Goal: Information Seeking & Learning: Compare options

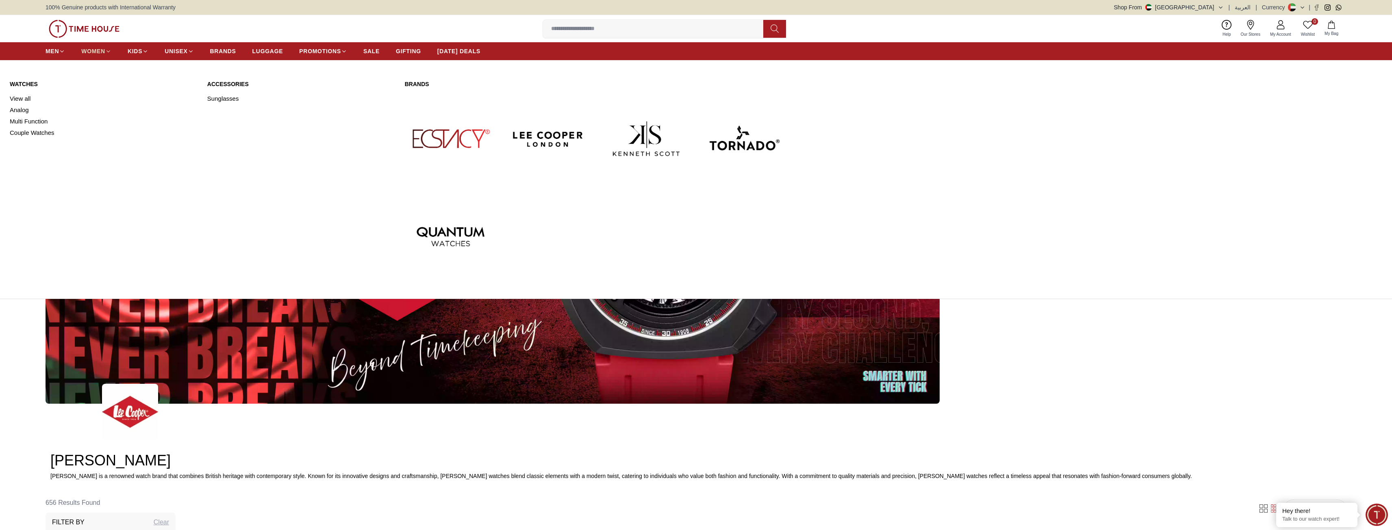
click at [95, 48] on span "WOMEN" at bounding box center [93, 51] width 24 height 8
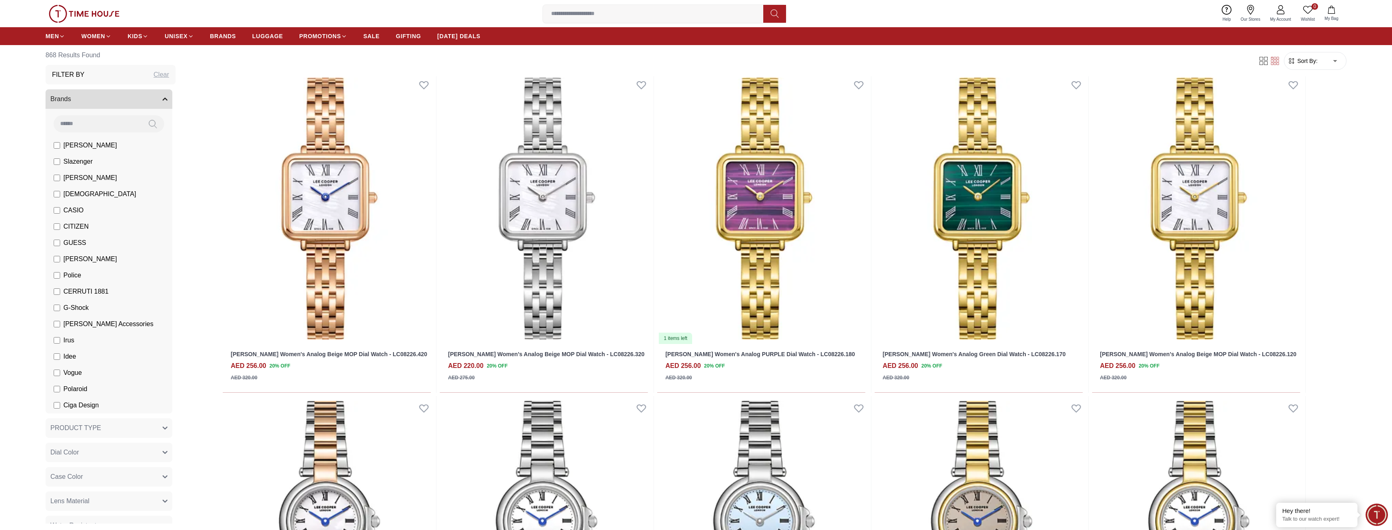
scroll to position [1147, 0]
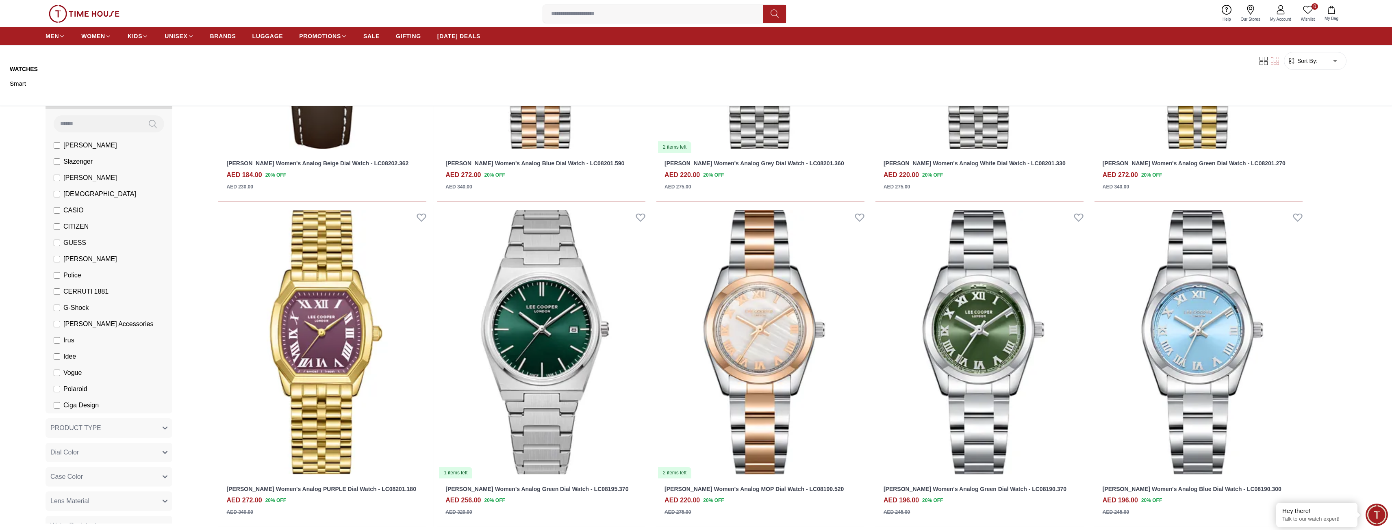
scroll to position [2532, 0]
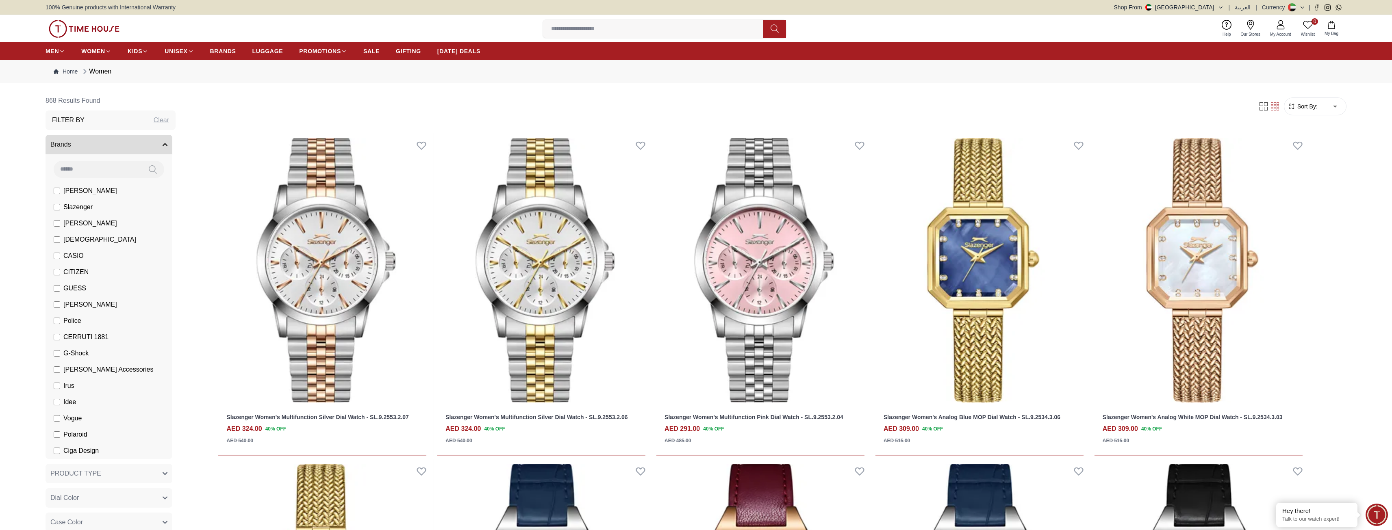
click at [1309, 108] on span "Sort By:" at bounding box center [1306, 106] width 22 height 8
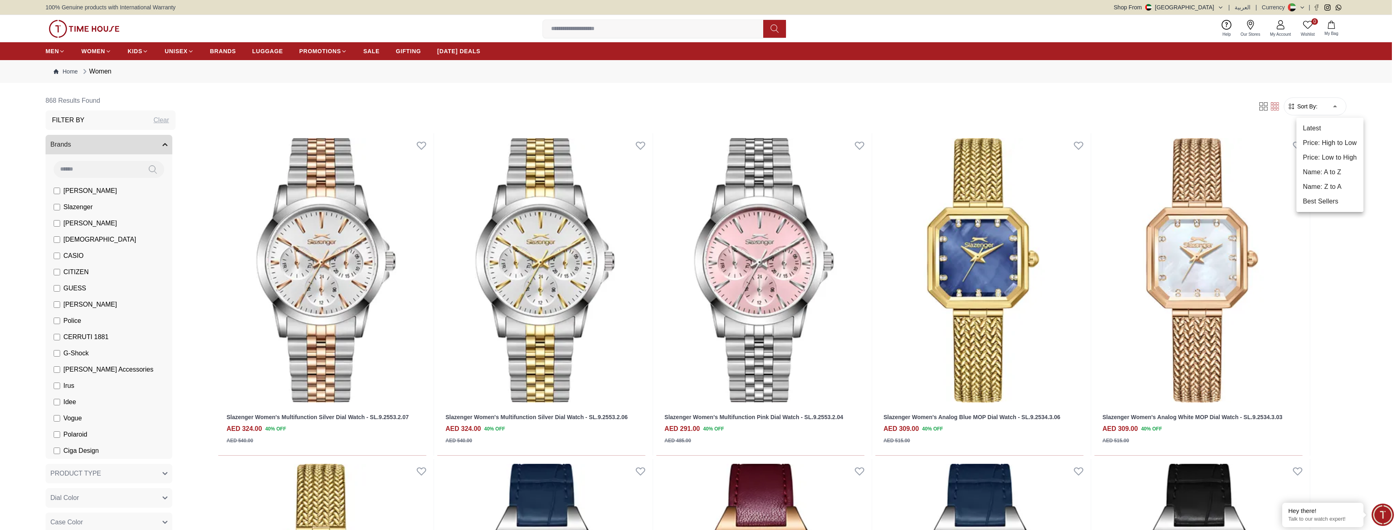
click at [1334, 108] on div at bounding box center [699, 265] width 1398 height 530
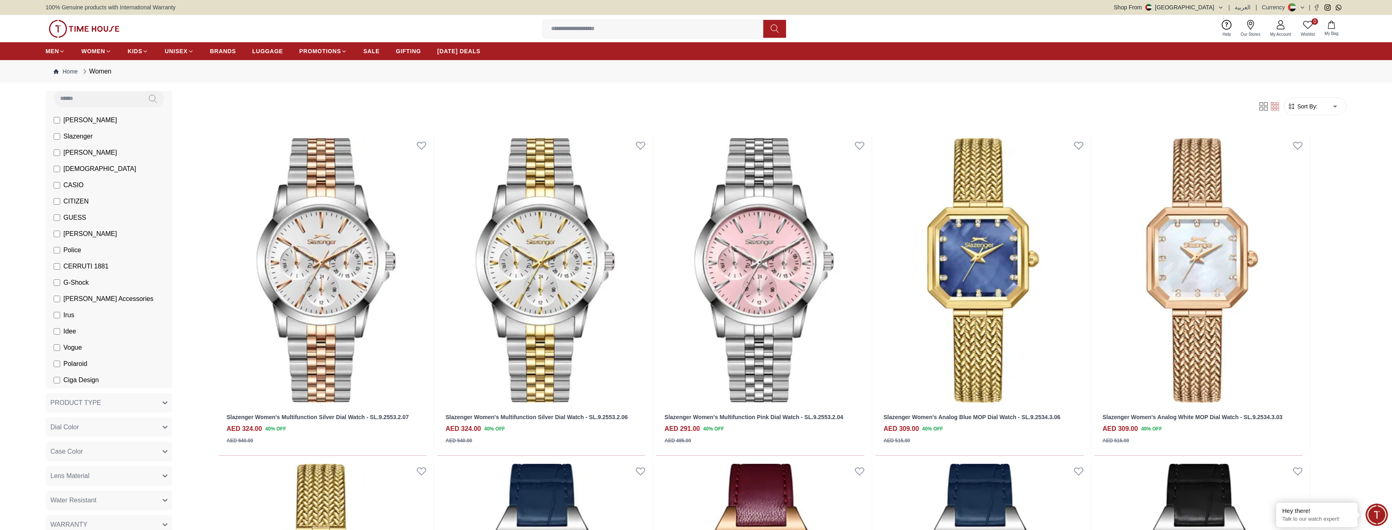
scroll to position [81, 0]
click at [90, 114] on span "[PERSON_NAME]" at bounding box center [90, 110] width 54 height 10
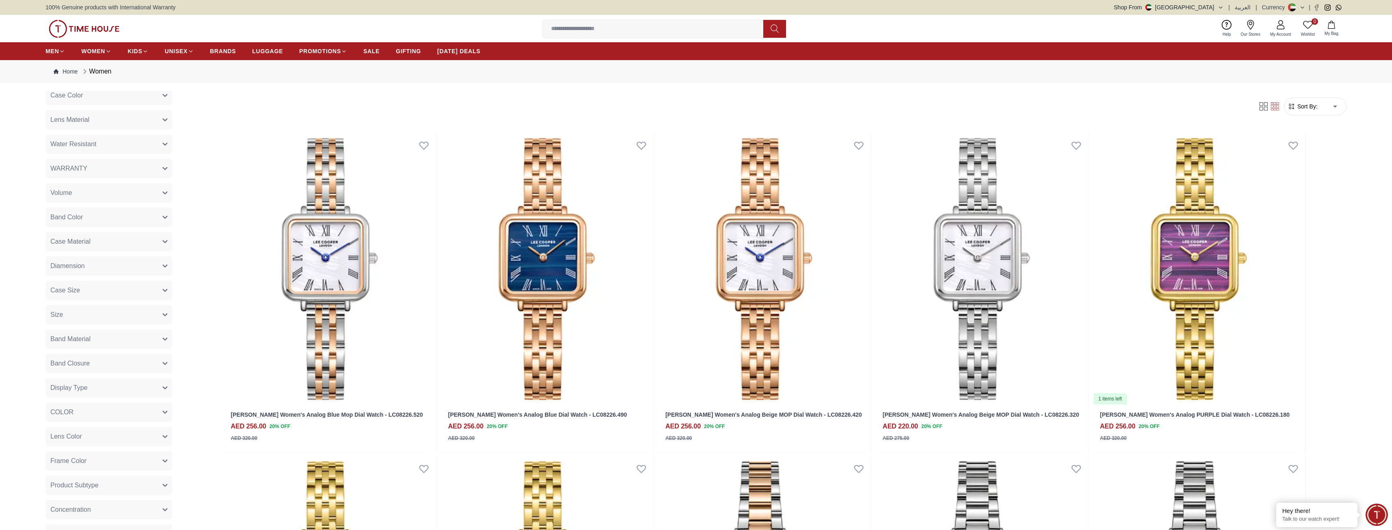
scroll to position [447, 0]
click at [115, 322] on button "Band Material" at bounding box center [109, 320] width 127 height 20
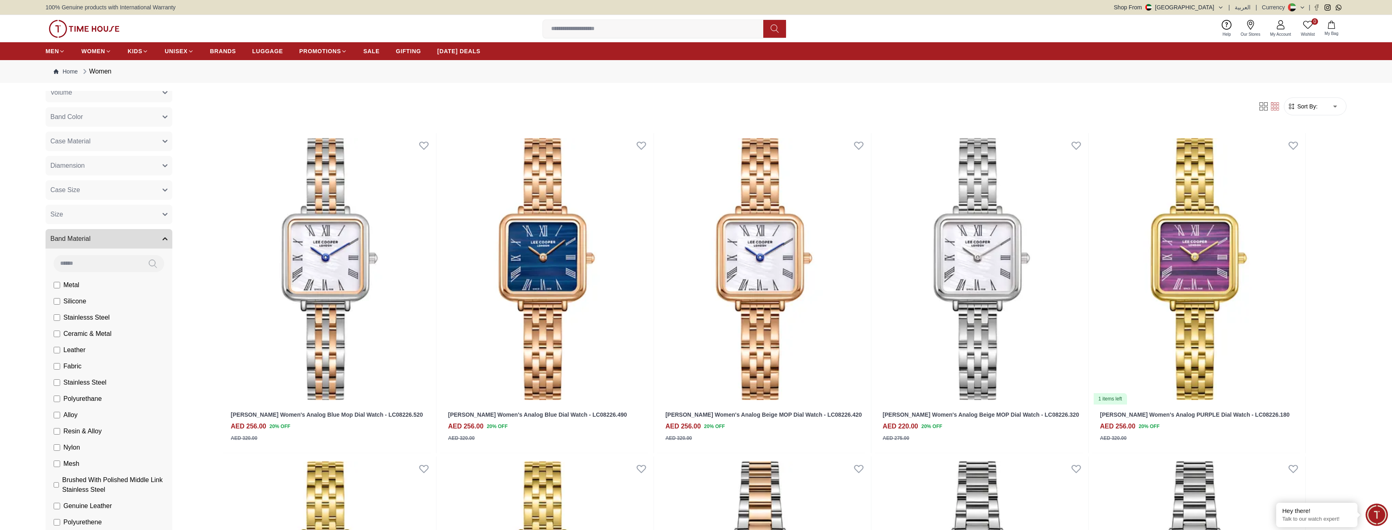
scroll to position [528, 0]
click at [75, 346] on span "Leather" at bounding box center [74, 350] width 22 height 10
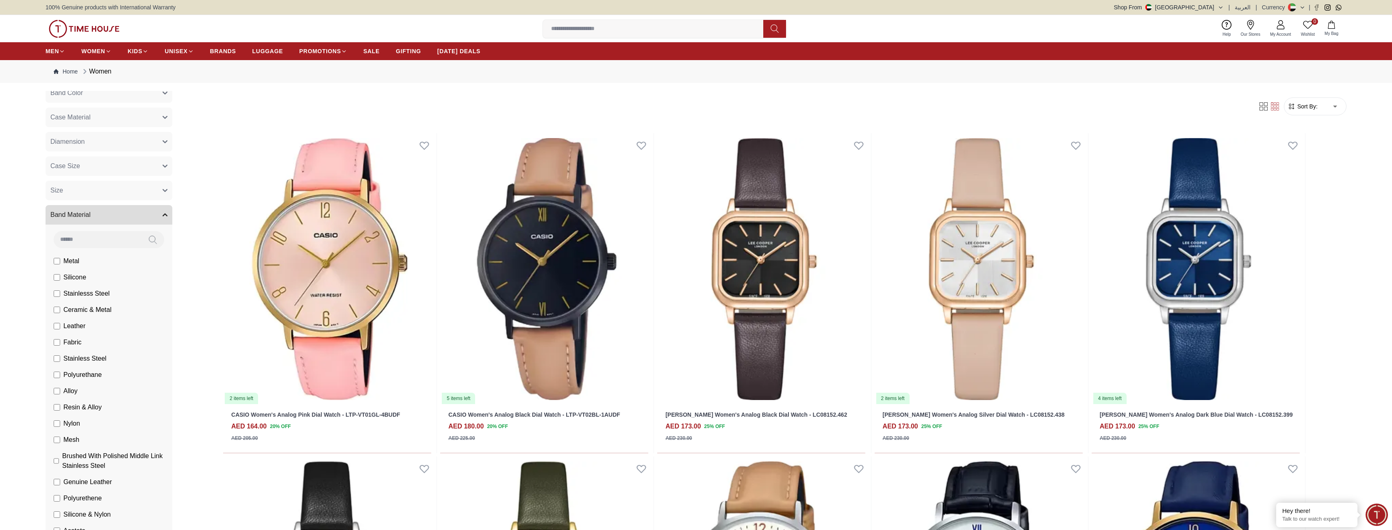
scroll to position [650, 0]
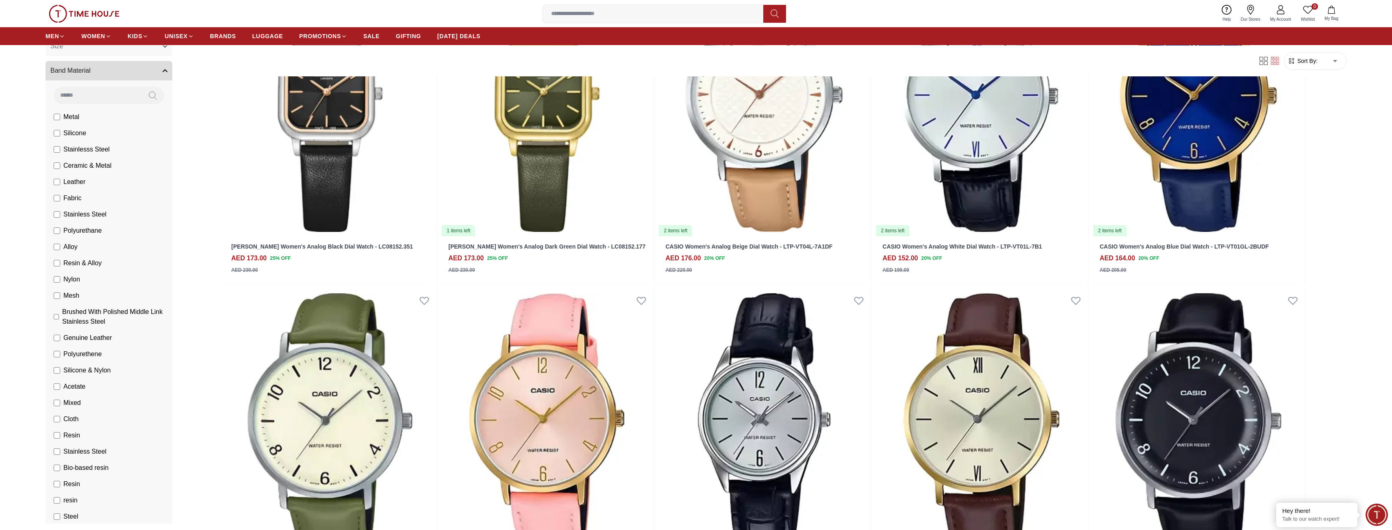
scroll to position [488, 0]
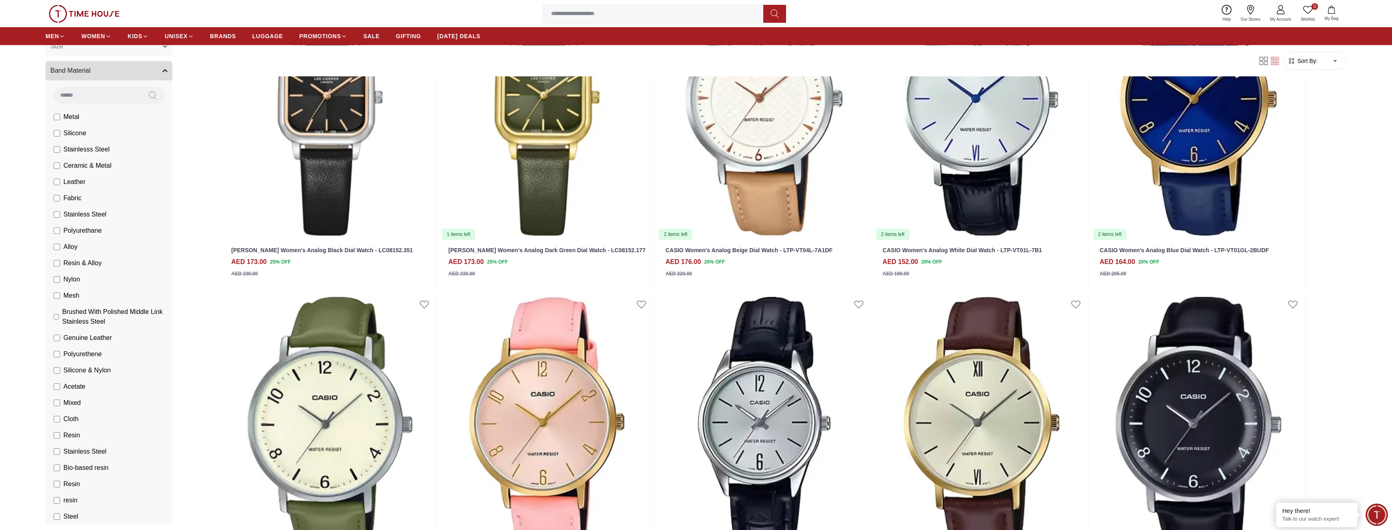
scroll to position [894, 0]
